Goal: Task Accomplishment & Management: Use online tool/utility

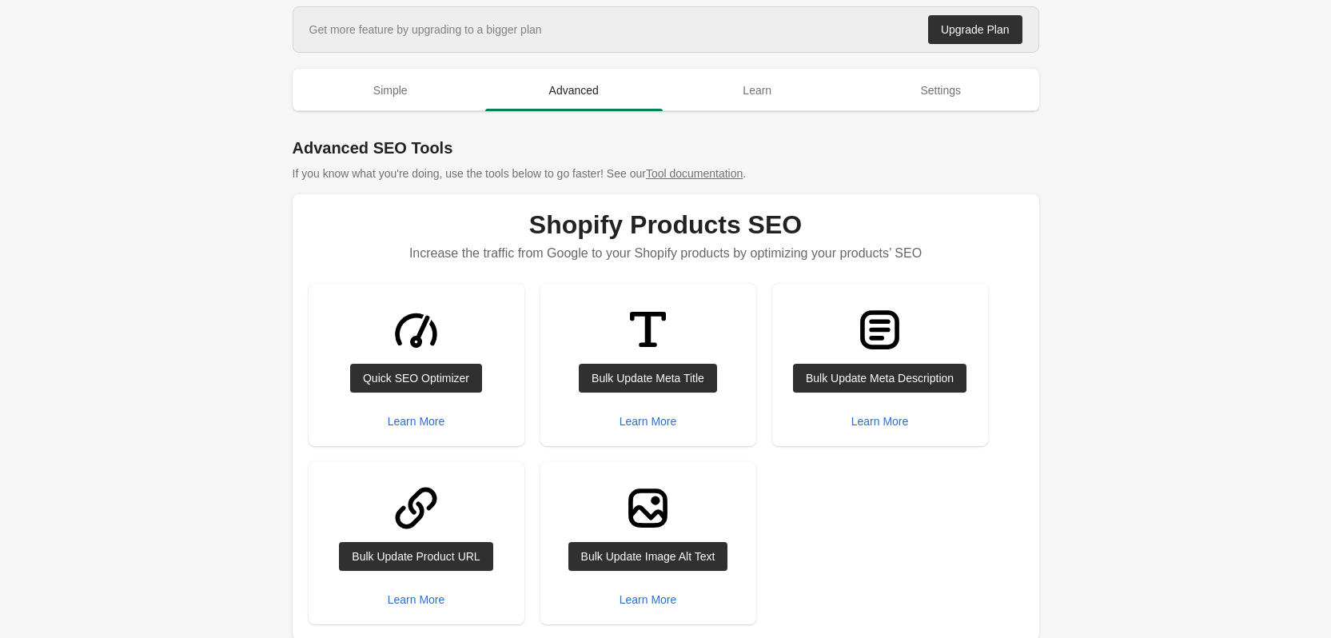
click at [641, 365] on link "Bulk Update Meta Title" at bounding box center [648, 378] width 138 height 29
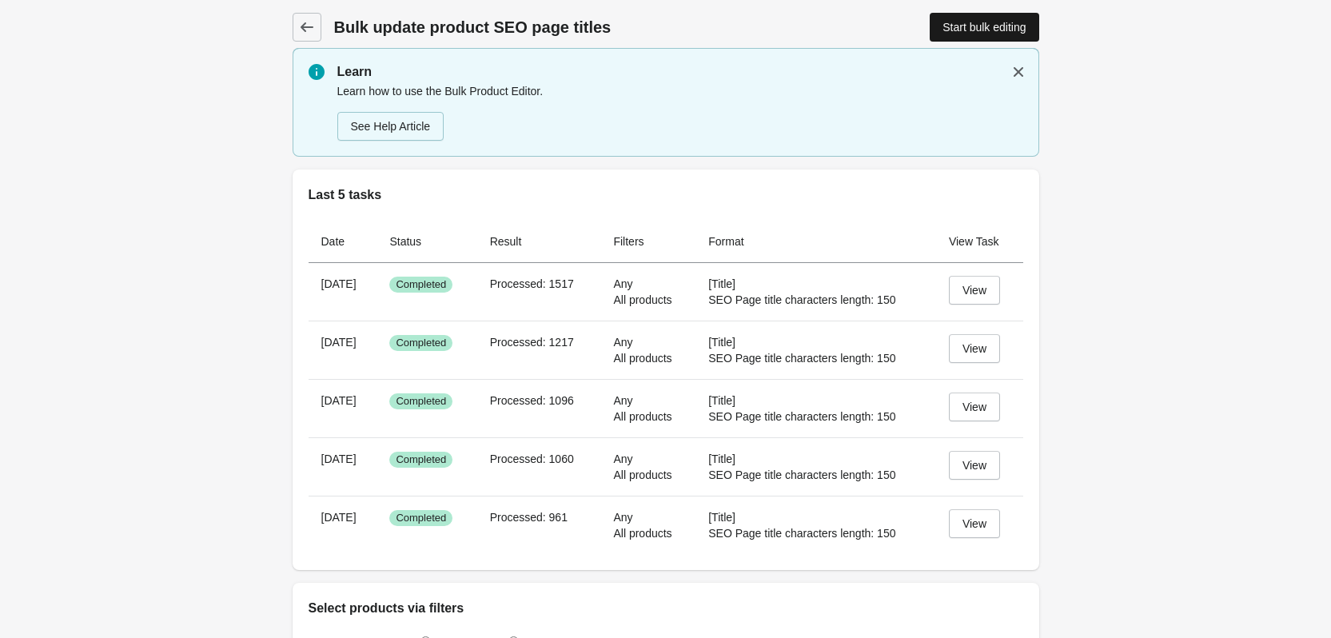
click at [995, 29] on div "Start bulk editing" at bounding box center [984, 27] width 83 height 13
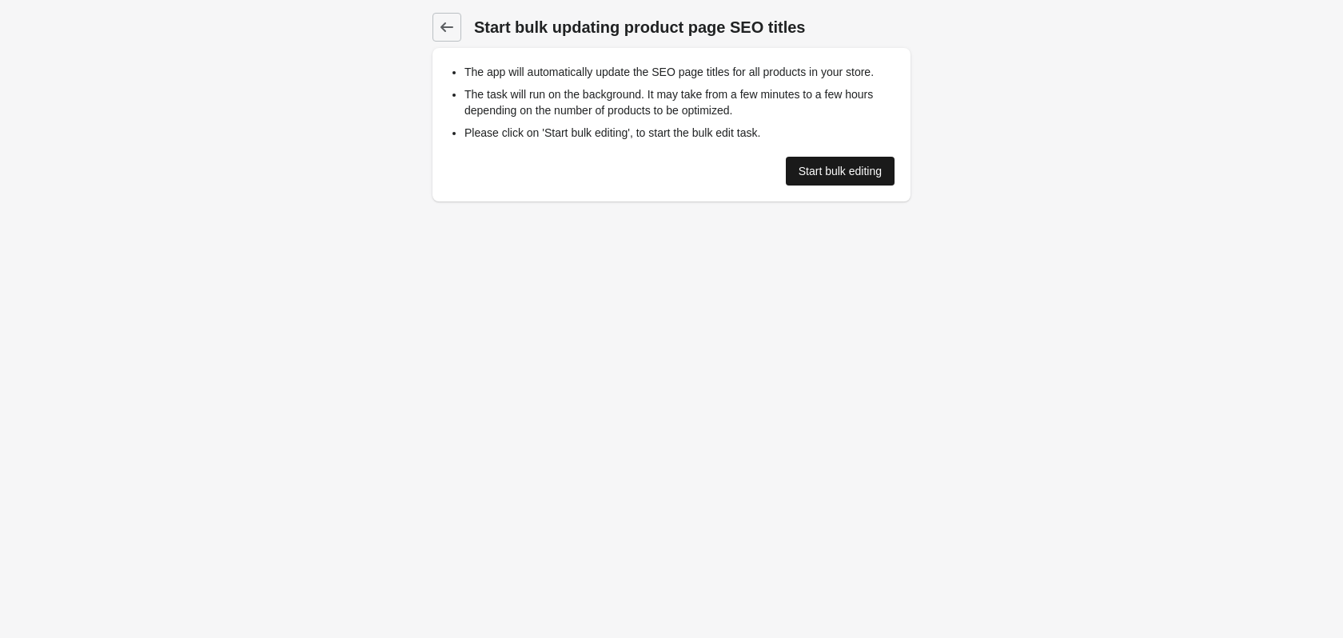
click at [844, 180] on link "Start bulk editing" at bounding box center [840, 171] width 109 height 29
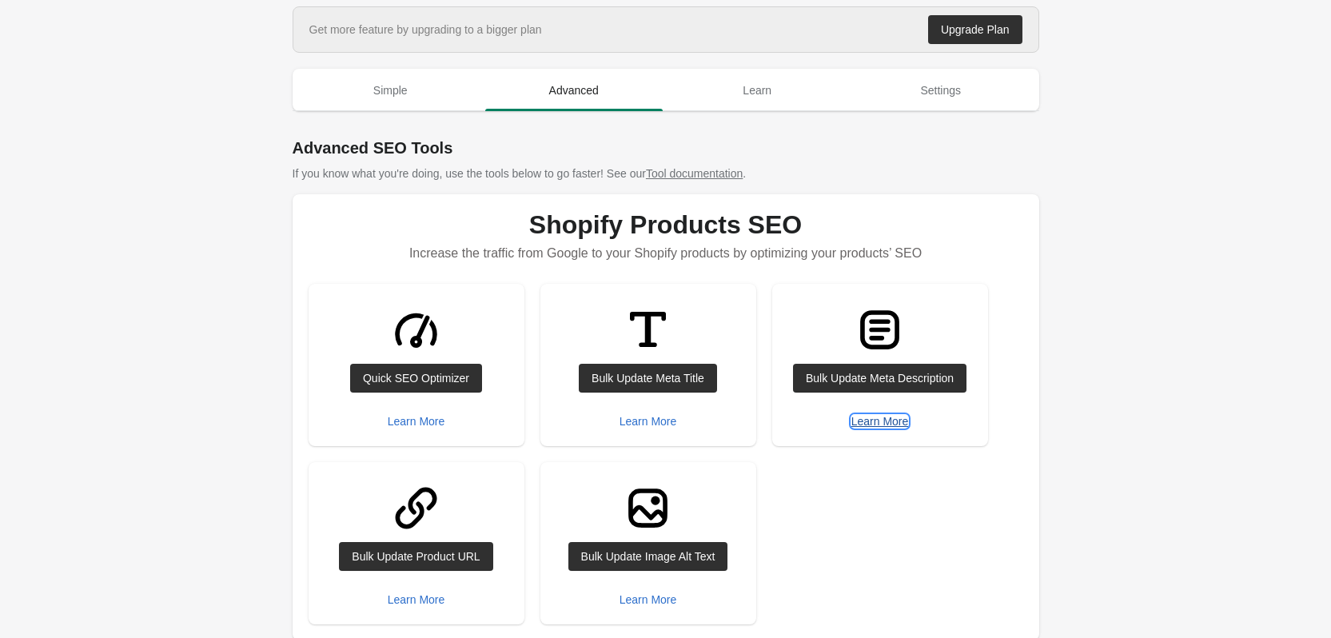
click at [890, 421] on div "Learn More" at bounding box center [880, 421] width 58 height 13
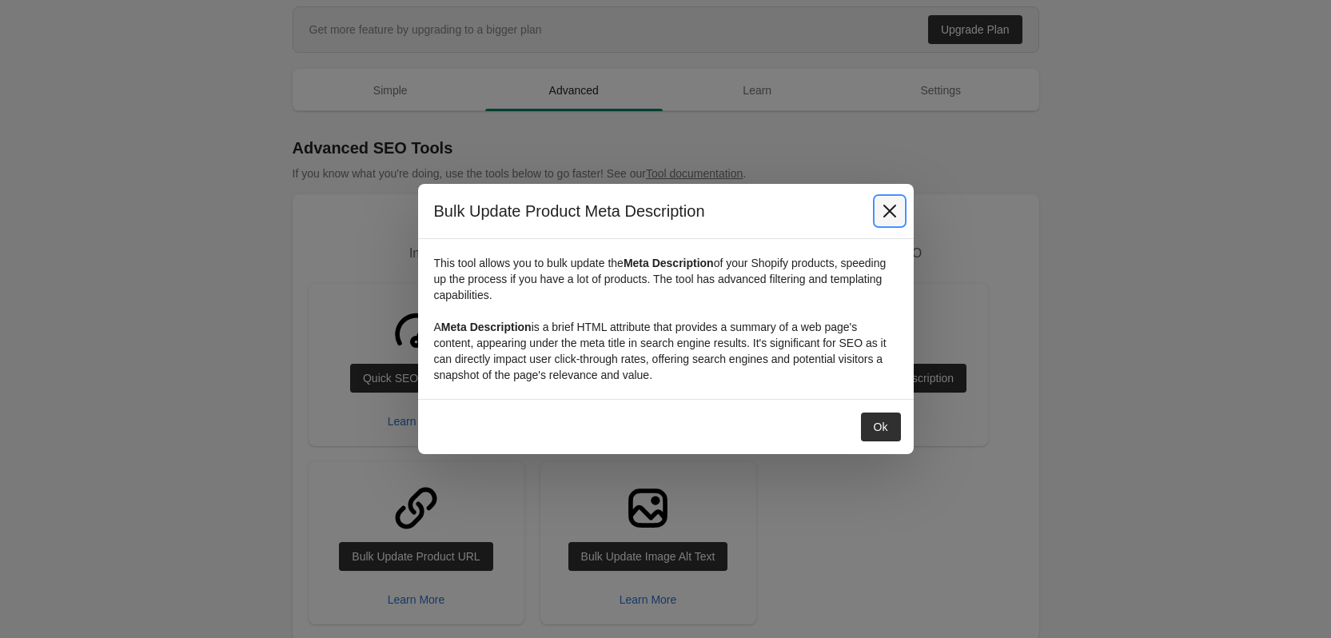
click at [887, 214] on icon "Close" at bounding box center [890, 211] width 16 height 16
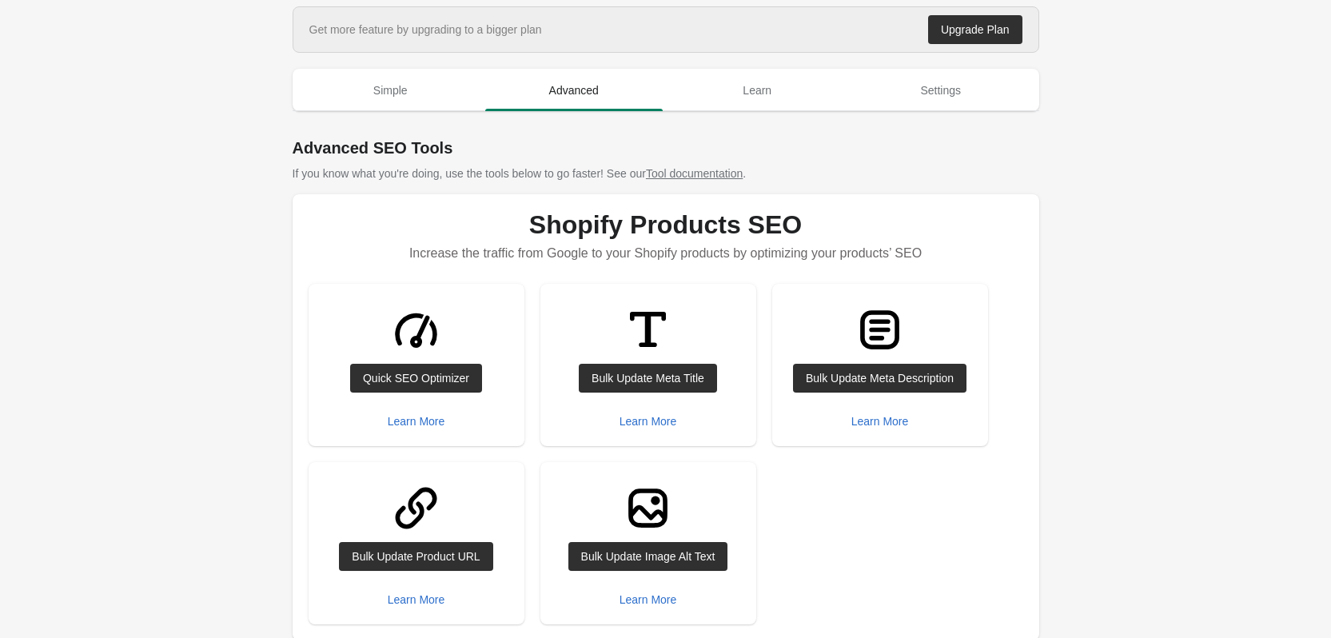
click at [883, 319] on img at bounding box center [880, 330] width 60 height 60
click at [887, 376] on div "Bulk Update Meta Description" at bounding box center [880, 378] width 148 height 13
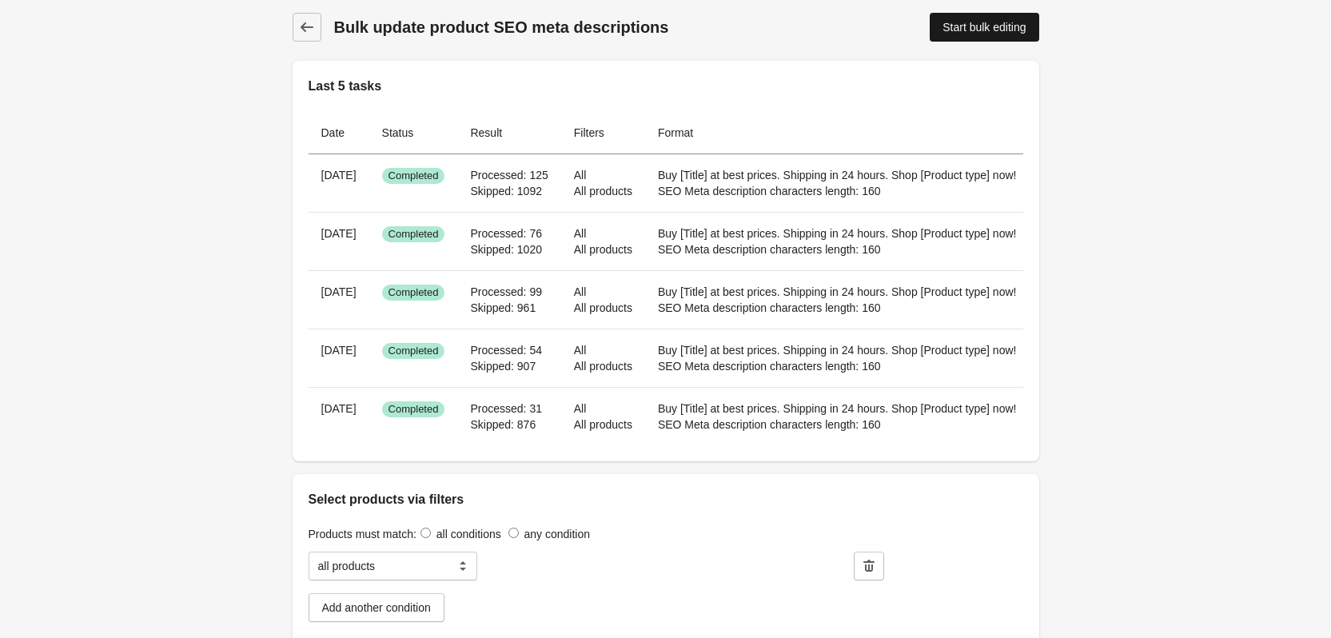
click at [1001, 27] on div "Start bulk editing" at bounding box center [984, 27] width 83 height 13
